Goal: Information Seeking & Learning: Learn about a topic

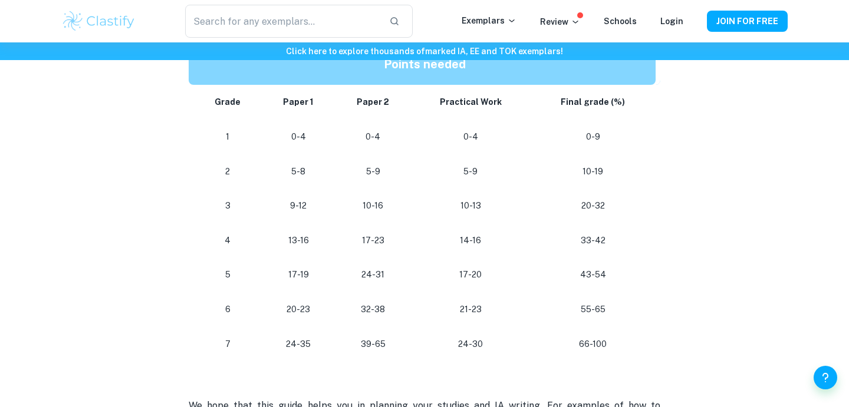
scroll to position [651, 0]
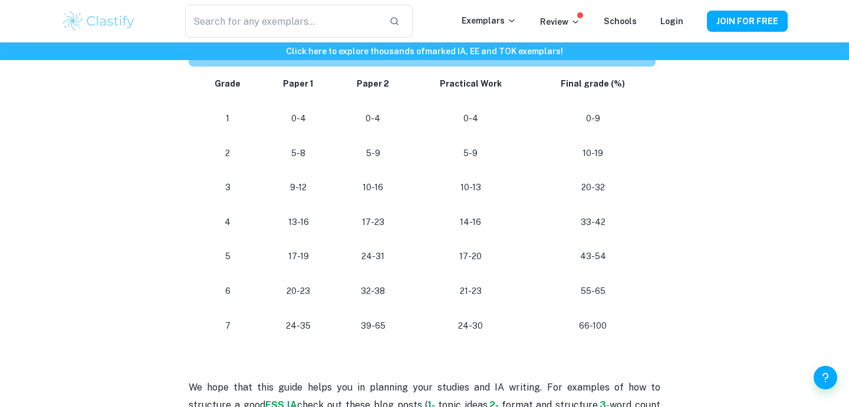
scroll to position [673, 0]
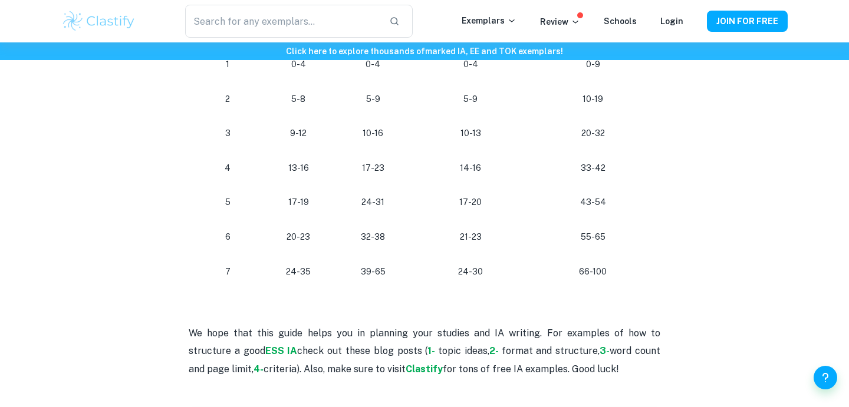
scroll to position [707, 0]
